Goal: Transaction & Acquisition: Obtain resource

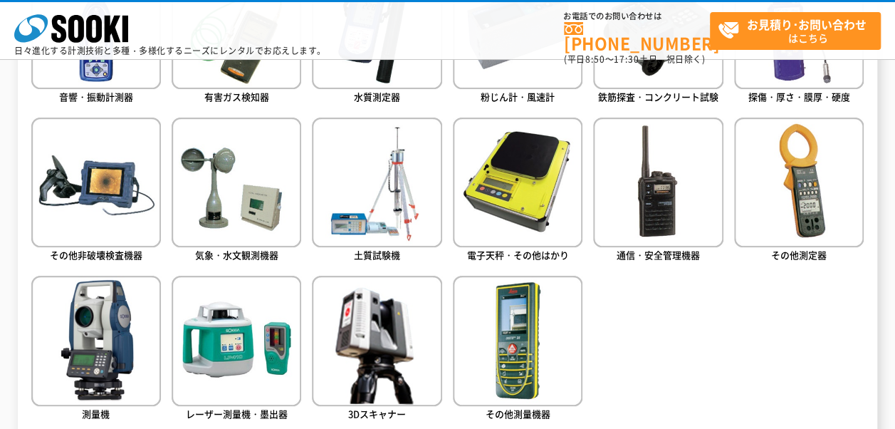
scroll to position [669, 0]
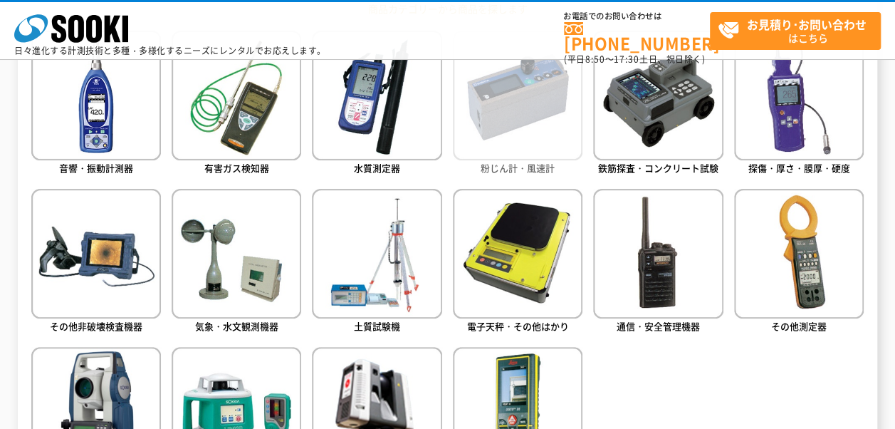
click at [521, 99] on img at bounding box center [518, 96] width 130 height 130
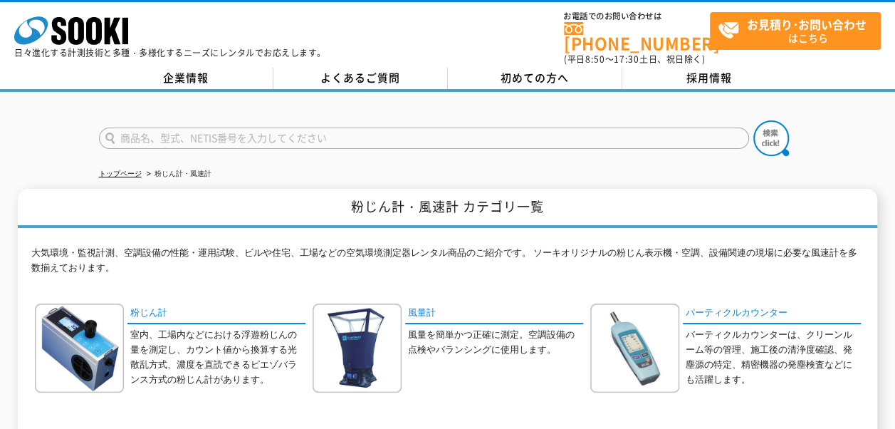
scroll to position [142, 0]
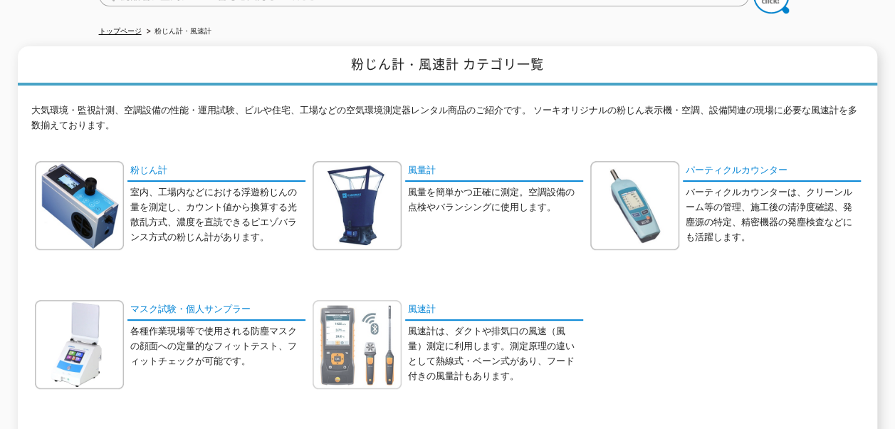
click at [353, 324] on img at bounding box center [357, 344] width 89 height 89
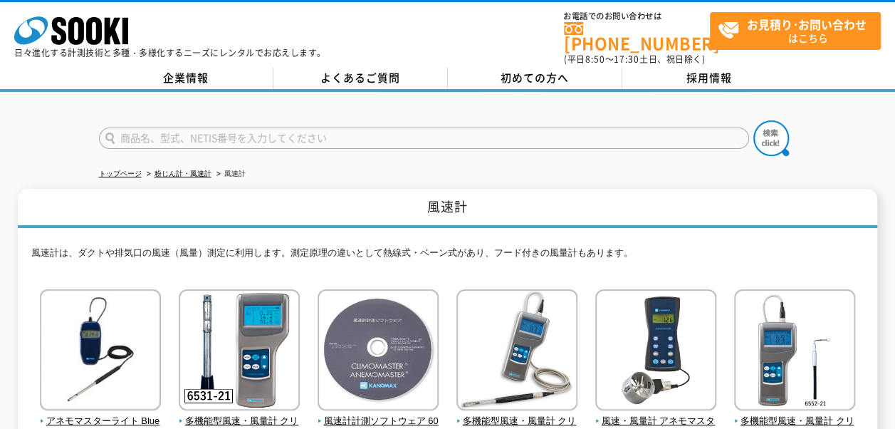
scroll to position [71, 0]
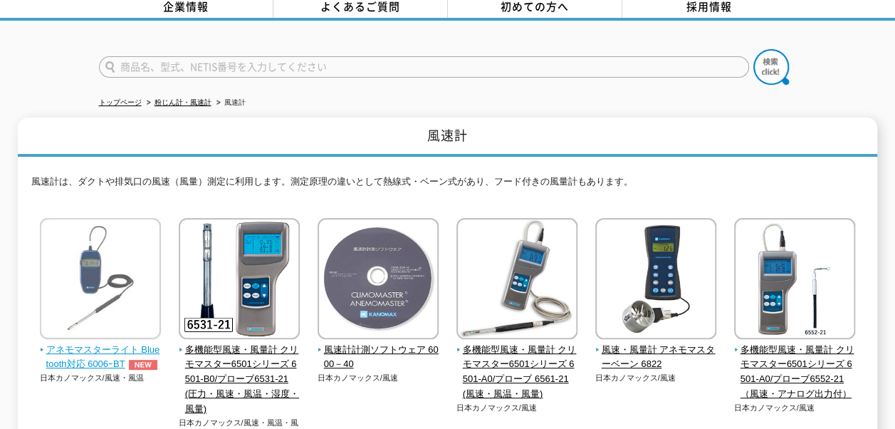
click at [122, 263] on img at bounding box center [100, 280] width 121 height 125
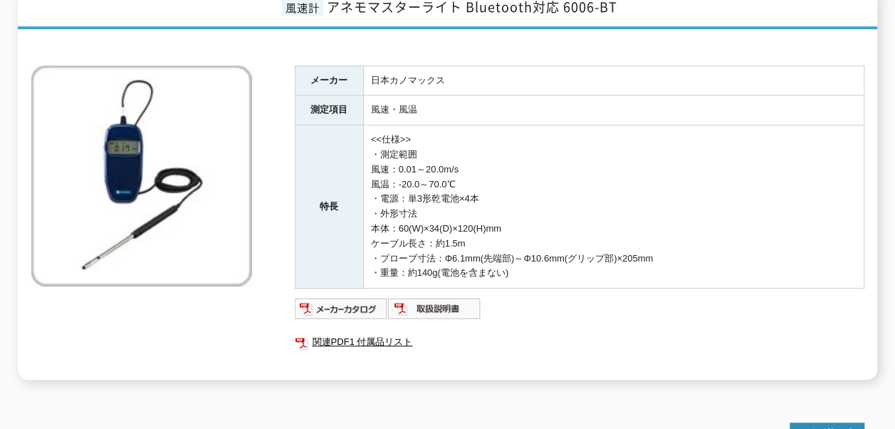
scroll to position [128, 0]
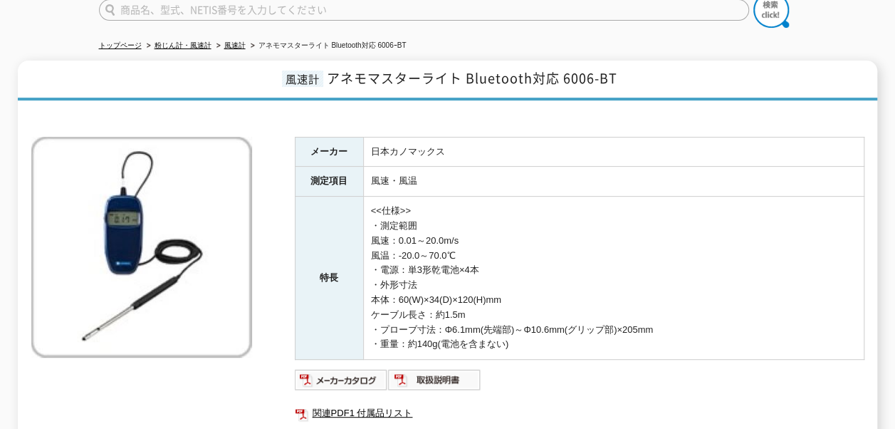
click at [571, 265] on td "<<仕様>> ・測定範囲 風速：0.01～20.0m/s 風温：-20.0～70.0℃ ・電源：単3形乾電池×4本 ・外形寸法 本体：60(W)×34(D)×…" at bounding box center [613, 278] width 501 height 163
click at [357, 368] on img at bounding box center [341, 379] width 93 height 23
